Goal: Transaction & Acquisition: Book appointment/travel/reservation

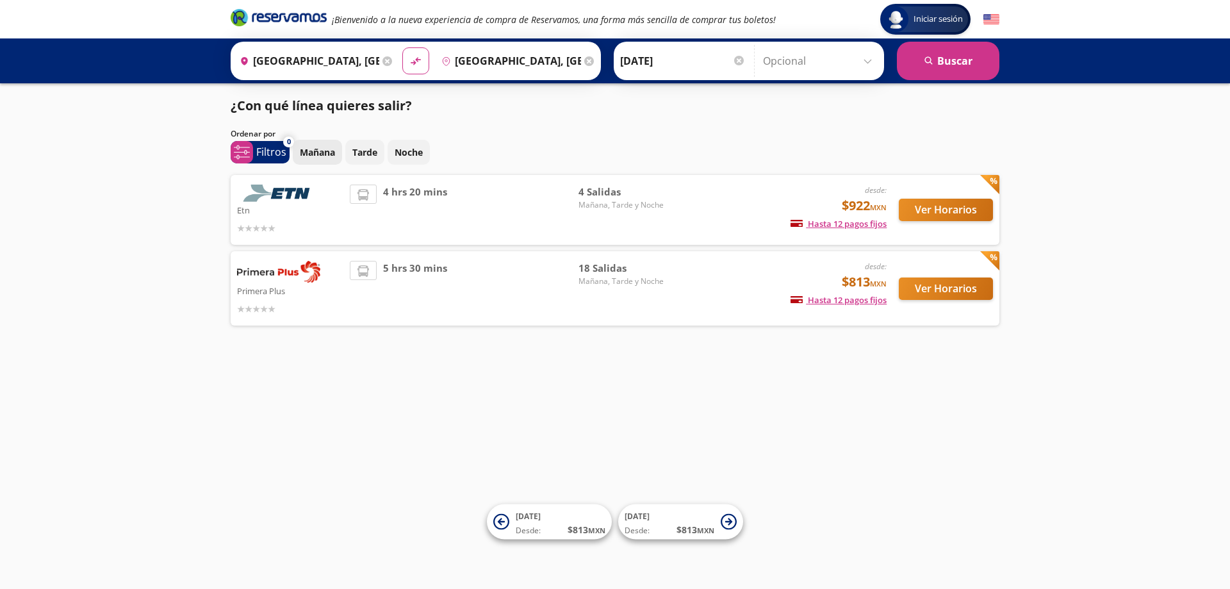
click at [319, 156] on p "Mañana" at bounding box center [317, 151] width 35 height 13
click at [950, 211] on button "Ver Horarios" at bounding box center [945, 210] width 94 height 22
click at [955, 289] on button "Ver Horarios" at bounding box center [945, 288] width 94 height 22
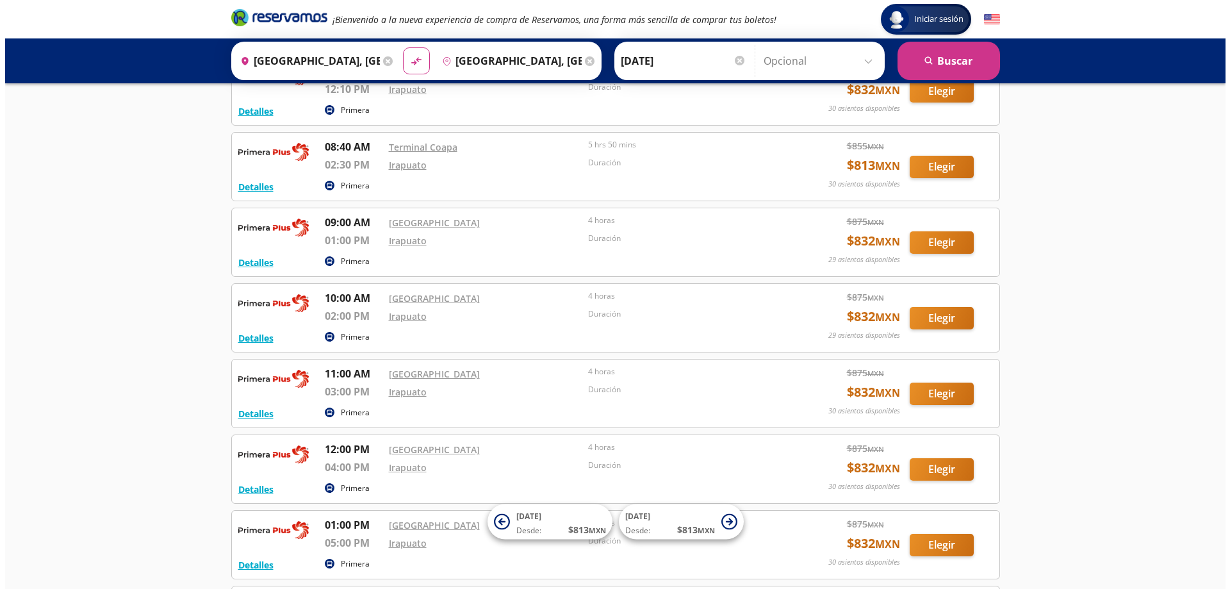
scroll to position [403, 0]
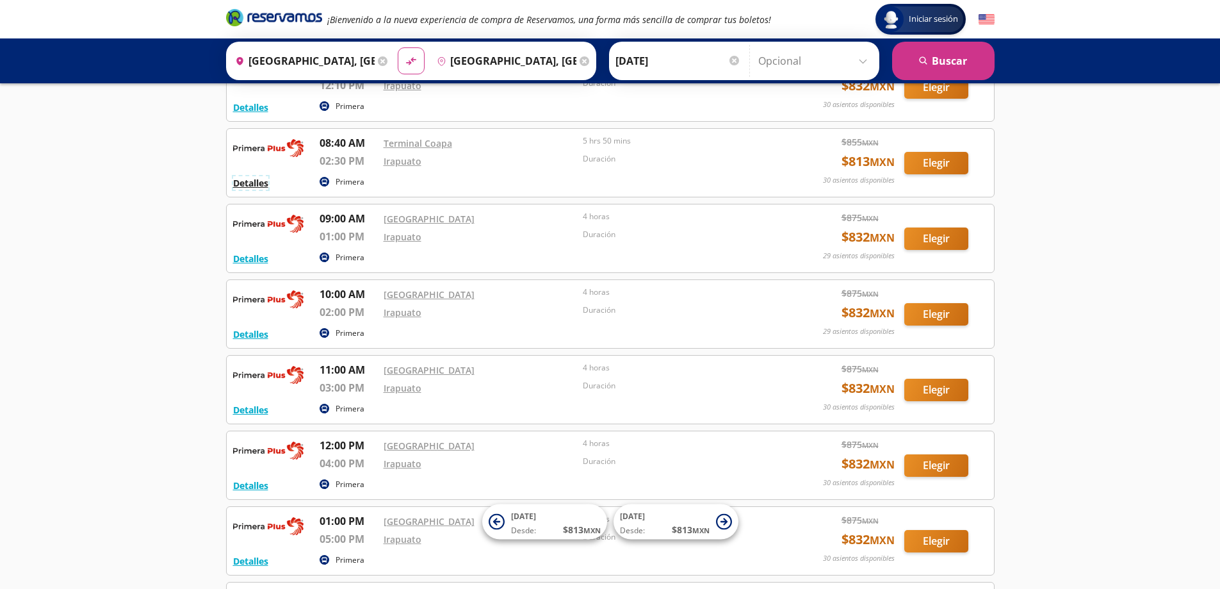
click at [248, 182] on button "Detalles" at bounding box center [250, 182] width 35 height 13
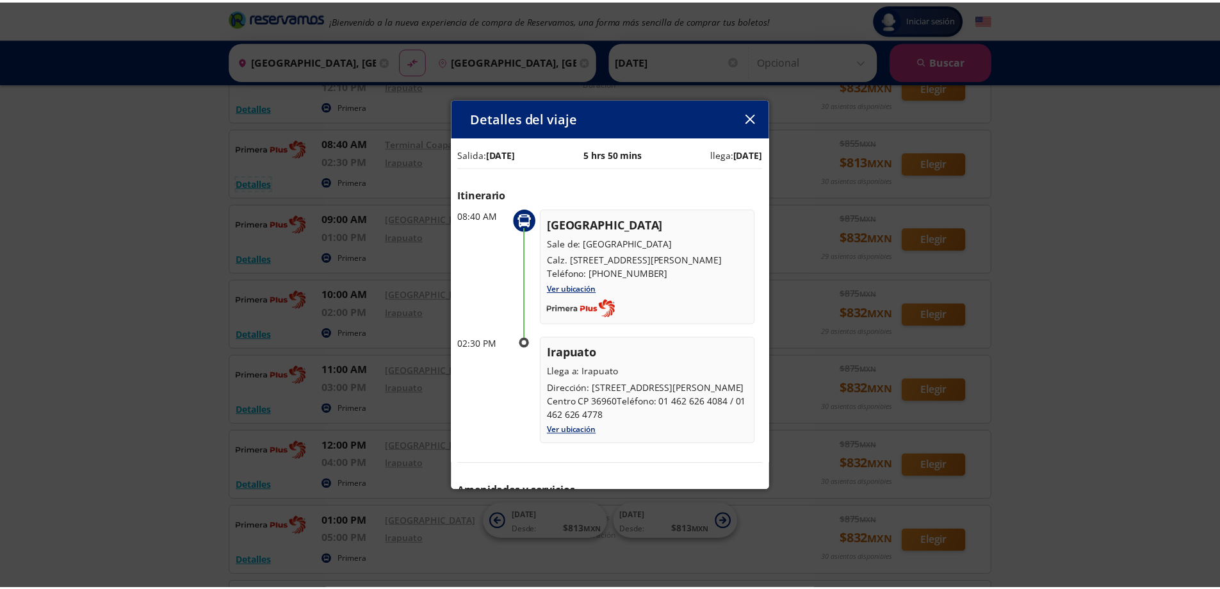
scroll to position [0, 0]
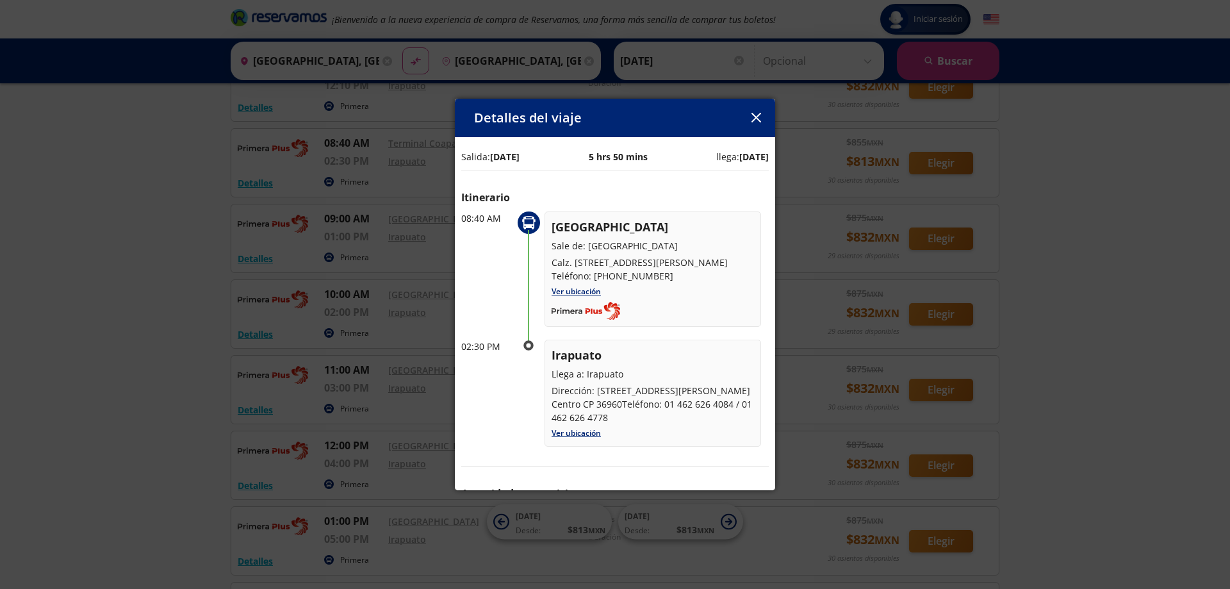
click at [758, 118] on icon "button" at bounding box center [756, 118] width 10 height 10
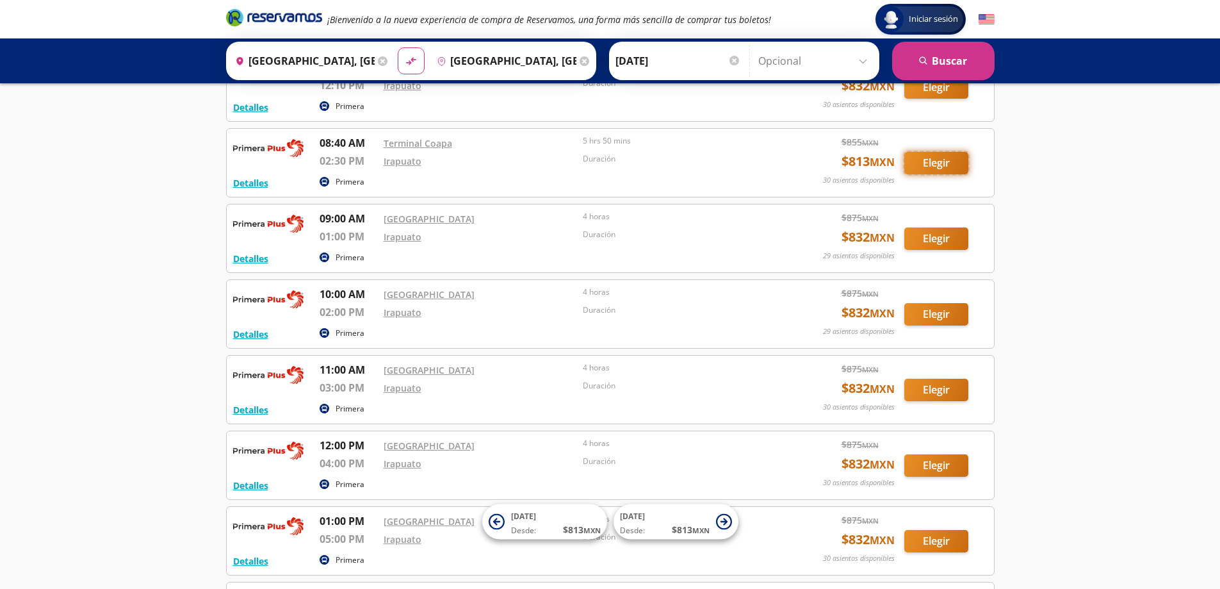
click at [934, 163] on button "Elegir" at bounding box center [936, 163] width 64 height 22
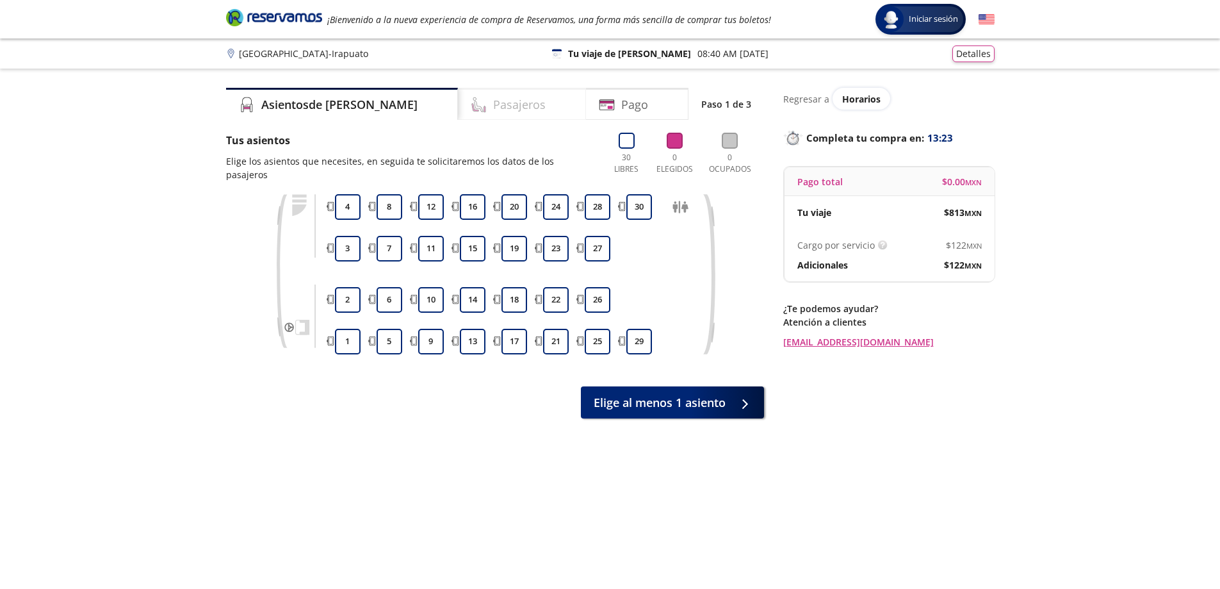
click at [506, 110] on div "Pasajeros" at bounding box center [522, 104] width 128 height 32
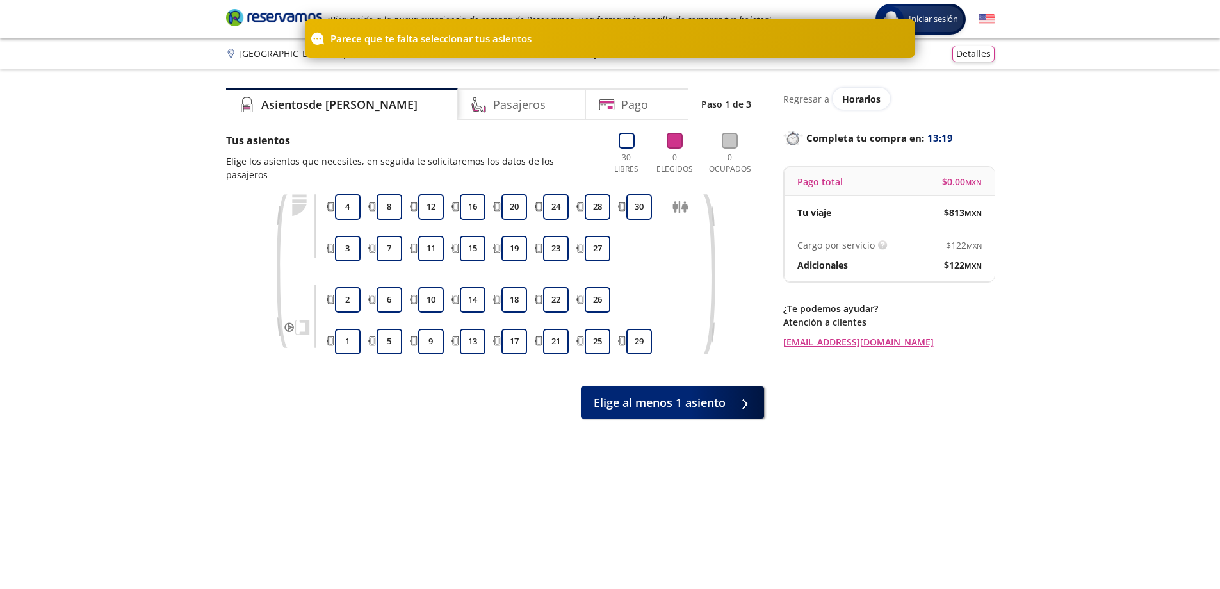
click at [1139, 155] on div "Group 9 Created with Sketch. Elige tus asientos [GEOGRAPHIC_DATA] - Irapuato In…" at bounding box center [610, 335] width 1220 height 671
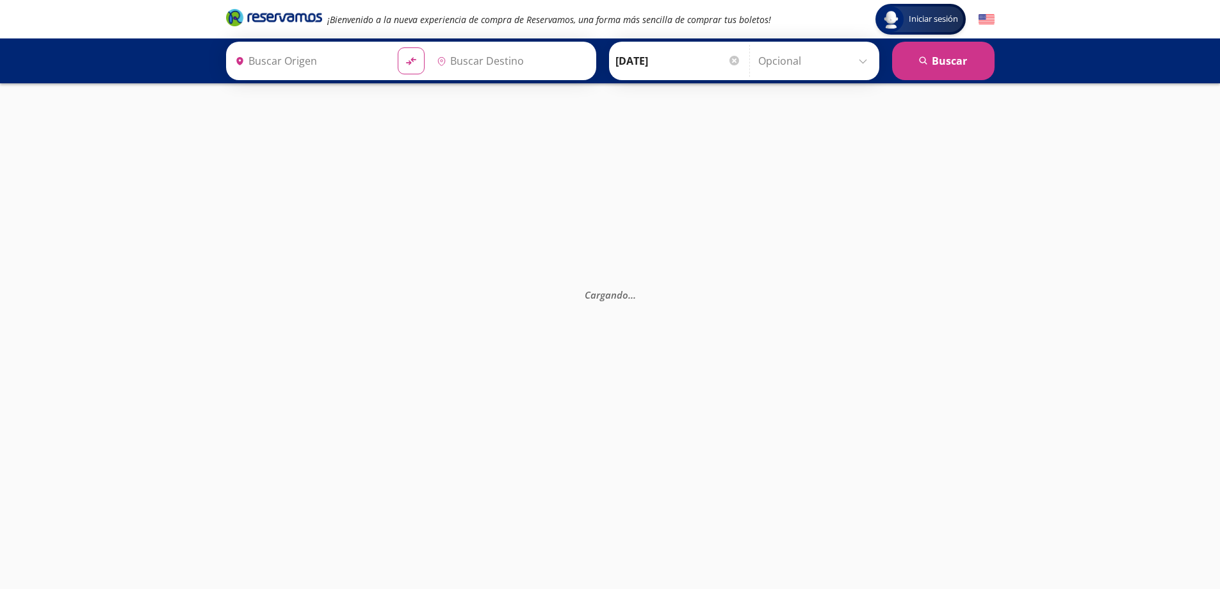
type input "[GEOGRAPHIC_DATA], [GEOGRAPHIC_DATA]"
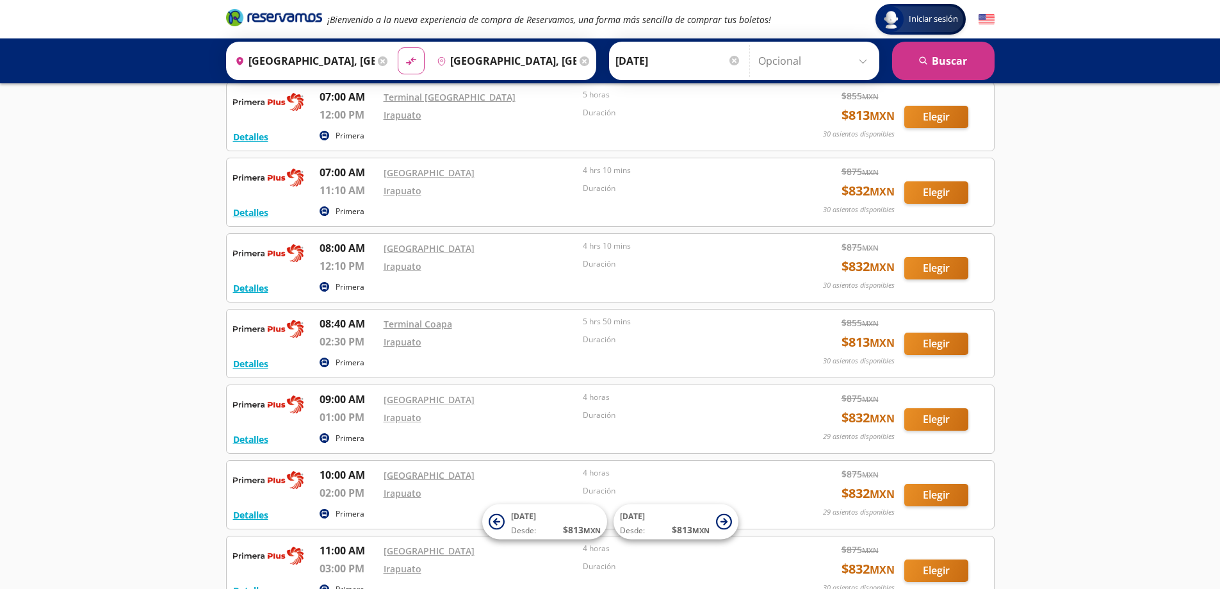
scroll to position [227, 0]
